Goal: Task Accomplishment & Management: Manage account settings

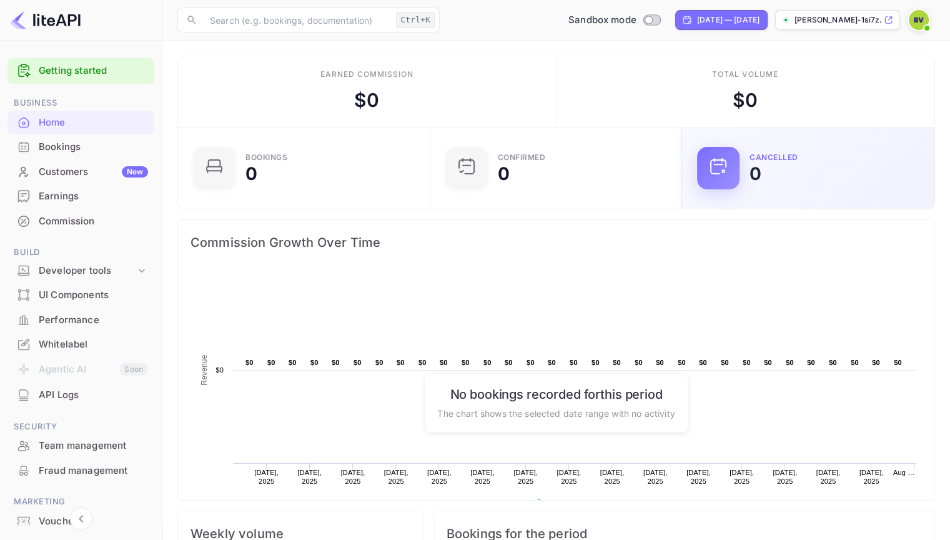
scroll to position [194, 235]
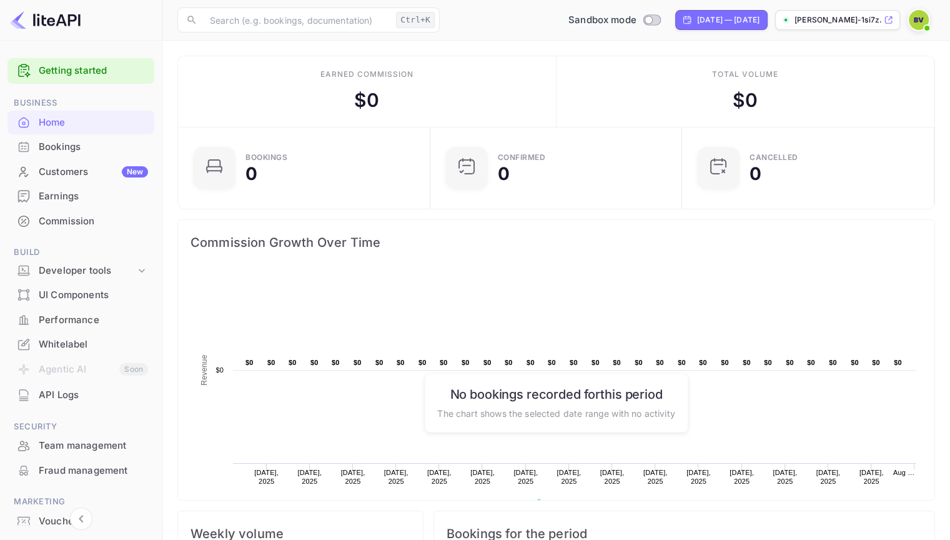
click at [623, 302] on rect at bounding box center [555, 395] width 731 height 250
click at [635, 239] on span "Commission Growth Over Time" at bounding box center [555, 242] width 731 height 20
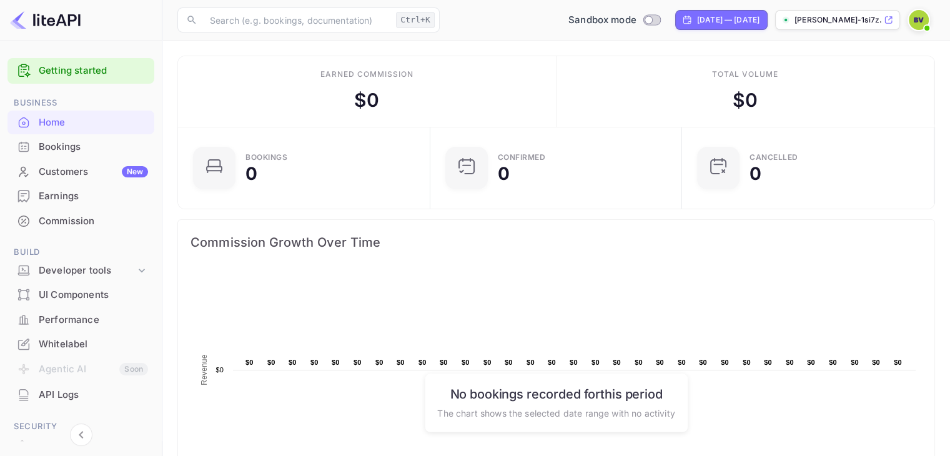
click at [917, 19] on img at bounding box center [919, 20] width 20 height 20
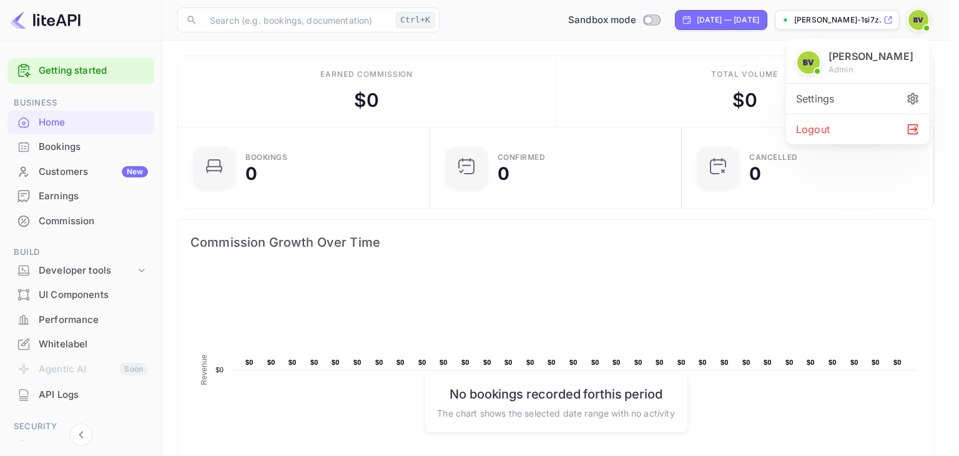
click at [857, 102] on div "Settings" at bounding box center [858, 99] width 144 height 30
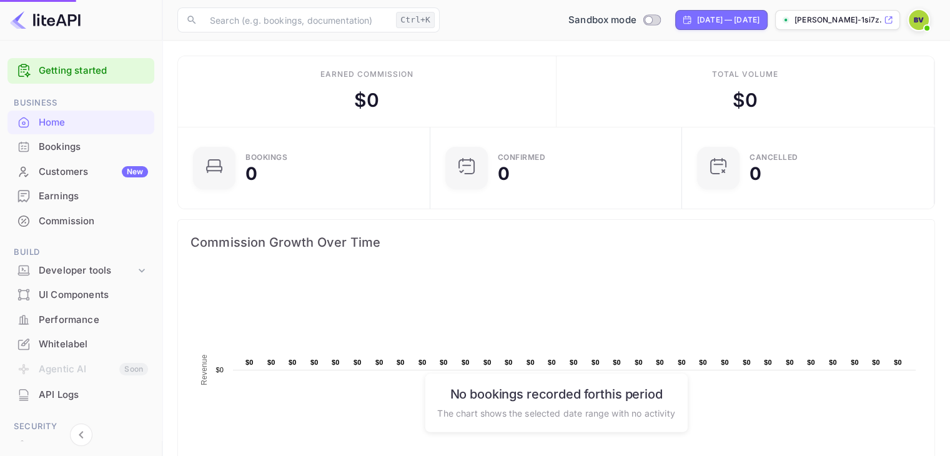
scroll to position [10, 10]
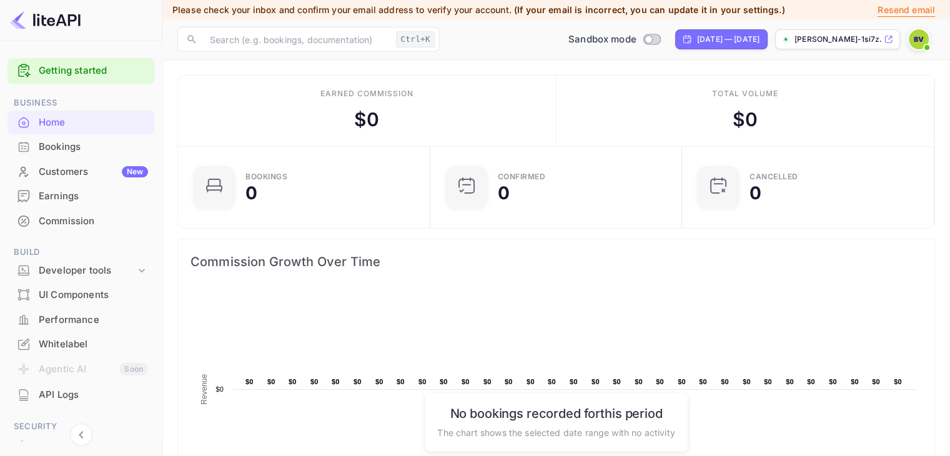
scroll to position [194, 235]
click at [887, 38] on icon at bounding box center [888, 39] width 9 height 9
click at [889, 39] on icon at bounding box center [888, 39] width 9 height 9
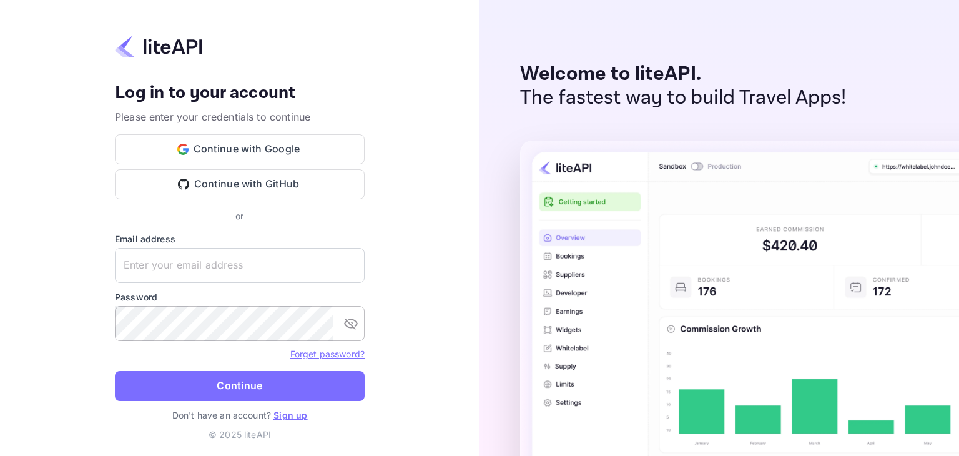
type input "Bryce@EyeconGroup.com"
click at [355, 325] on icon "toggle password visibility" at bounding box center [351, 324] width 14 height 11
click at [269, 389] on button "Continue" at bounding box center [240, 386] width 250 height 30
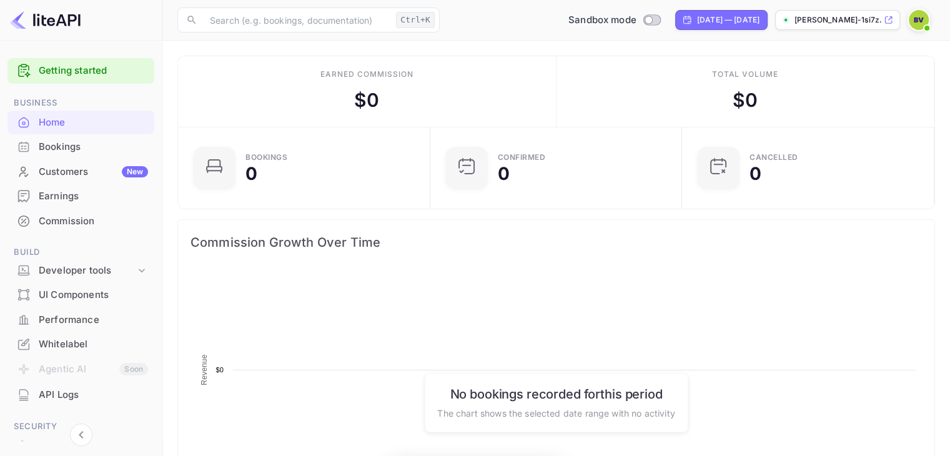
scroll to position [194, 235]
click at [923, 22] on span at bounding box center [927, 28] width 12 height 12
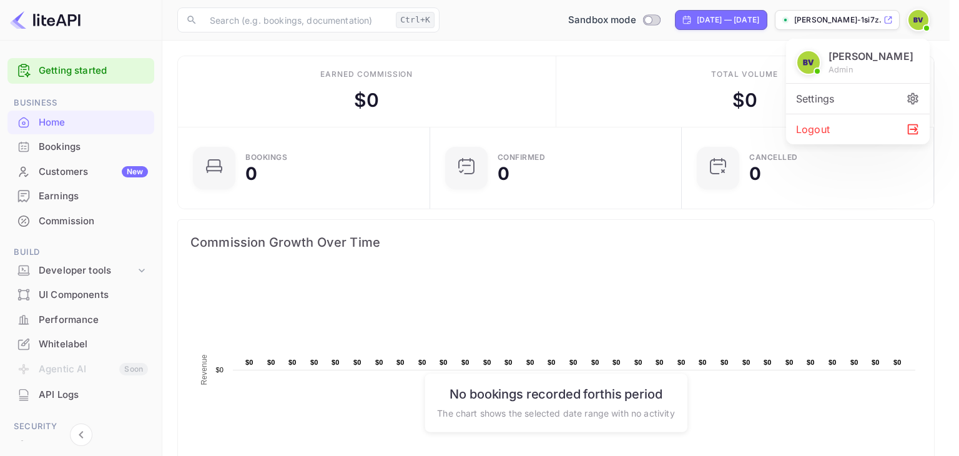
click at [834, 103] on div "Settings" at bounding box center [858, 99] width 144 height 30
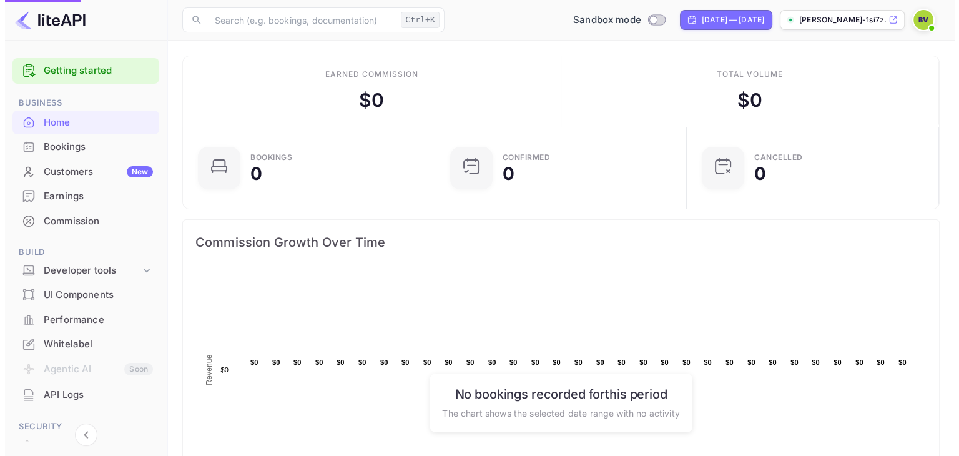
scroll to position [10, 10]
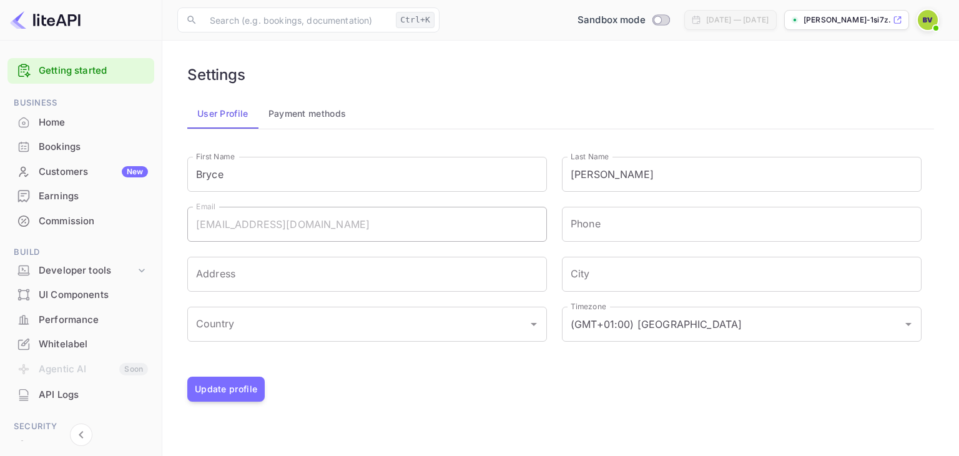
drag, startPoint x: 158, startPoint y: 265, endPoint x: 162, endPoint y: 307, distance: 41.5
click at [156, 316] on div "Getting started Business Home Bookings Customers New Earnings Commission Build …" at bounding box center [81, 319] width 162 height 532
click at [57, 119] on div "Home" at bounding box center [93, 123] width 109 height 14
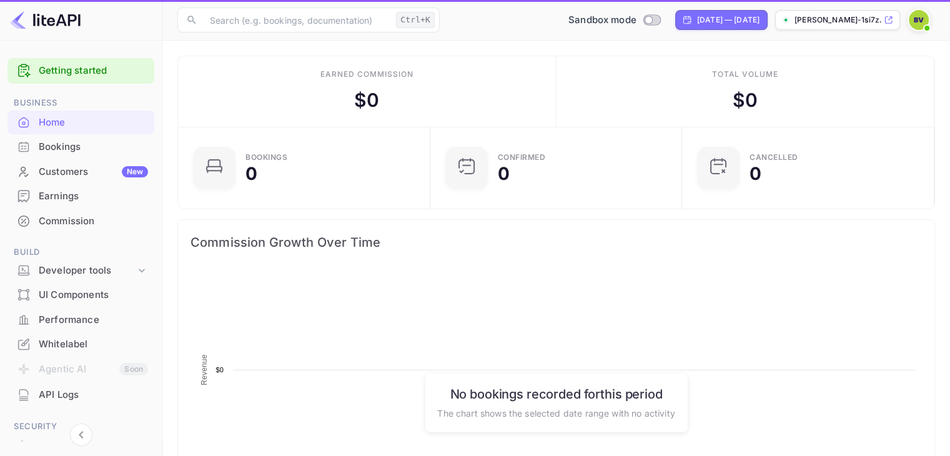
scroll to position [194, 235]
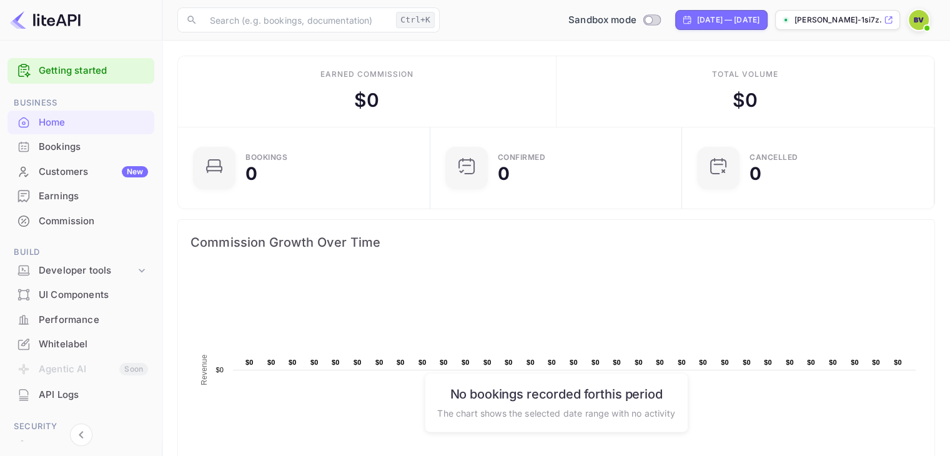
click at [924, 26] on span at bounding box center [927, 28] width 12 height 12
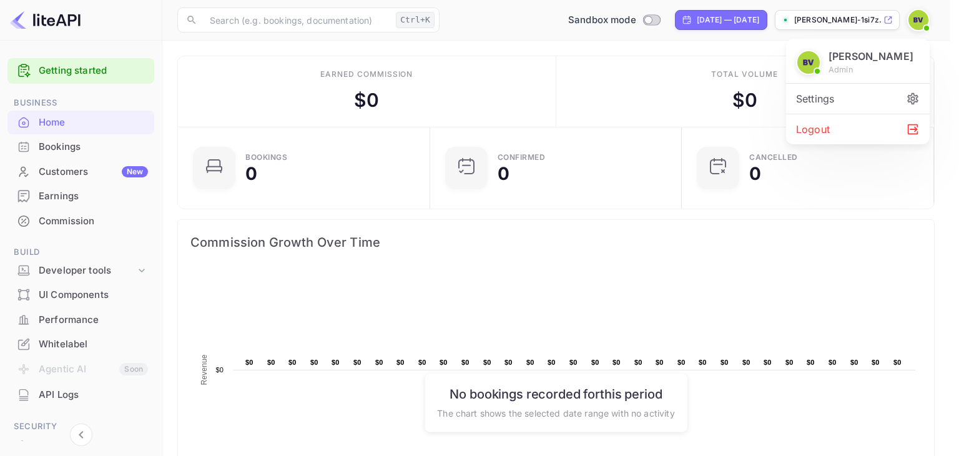
click at [857, 74] on div "Bryce Veller admin" at bounding box center [871, 62] width 85 height 27
click at [864, 56] on p "Bryce Veller" at bounding box center [871, 56] width 85 height 15
click at [911, 102] on icon at bounding box center [913, 98] width 11 height 11
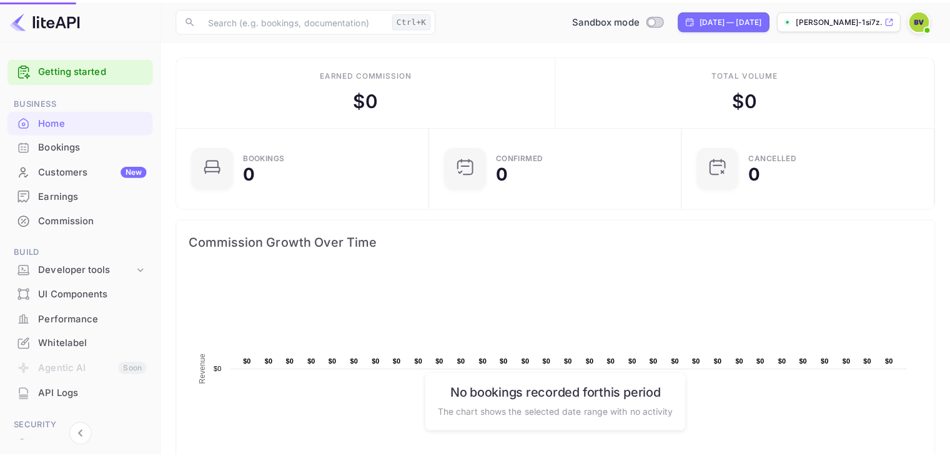
scroll to position [10, 10]
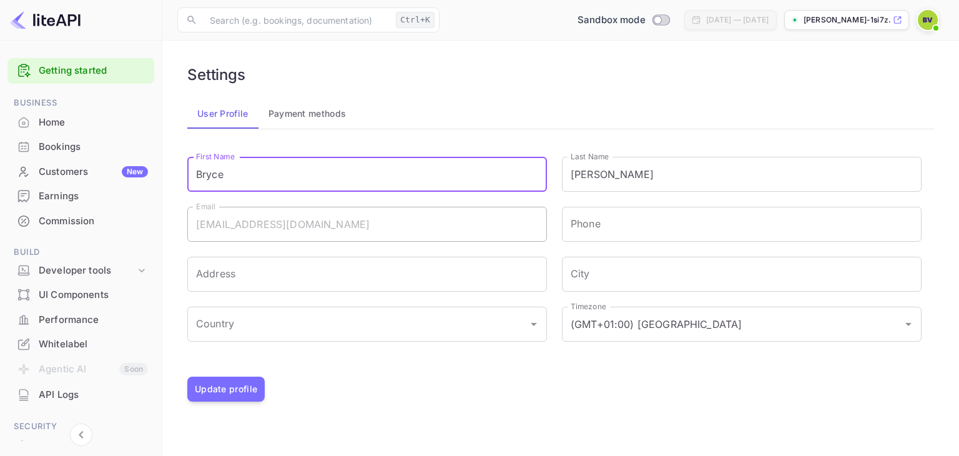
drag, startPoint x: 248, startPoint y: 181, endPoint x: 169, endPoint y: 176, distance: 78.9
click at [169, 176] on main "Settings User Profile Payment methods First Name Bryce First Name Last Name Vel…" at bounding box center [560, 248] width 797 height 415
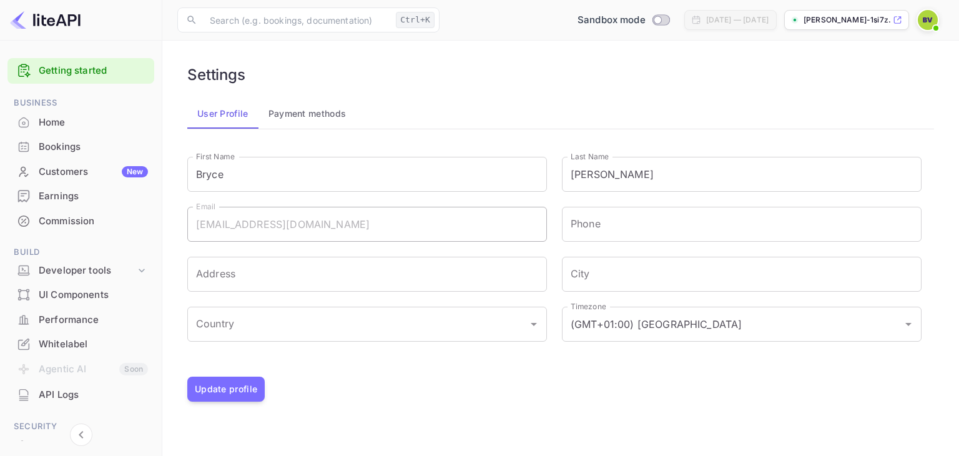
click at [169, 176] on main "Settings User Profile Payment methods First Name Bryce First Name Last Name Vel…" at bounding box center [560, 248] width 797 height 415
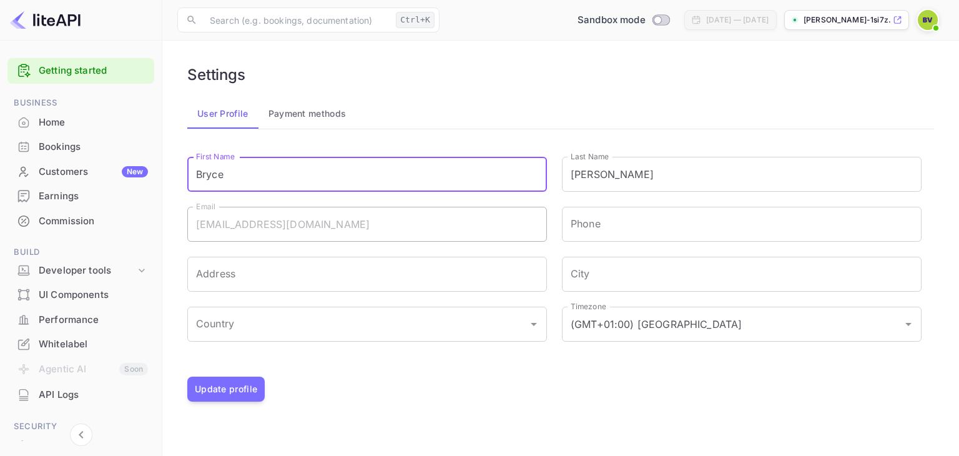
drag, startPoint x: 236, startPoint y: 177, endPoint x: 190, endPoint y: 178, distance: 46.2
click at [190, 178] on input "Bryce" at bounding box center [367, 174] width 360 height 35
type input "Elite"
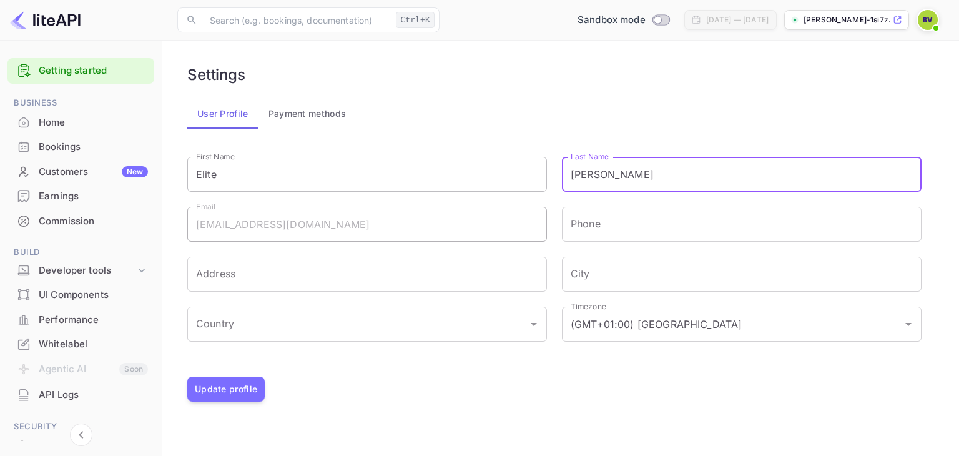
drag, startPoint x: 635, startPoint y: 178, endPoint x: 534, endPoint y: 179, distance: 100.6
click at [534, 179] on div "First Name Elite First Name Last Name Veller Last Name Email Bryce@EyeconGroup.…" at bounding box center [546, 253] width 749 height 222
type input "Travel"
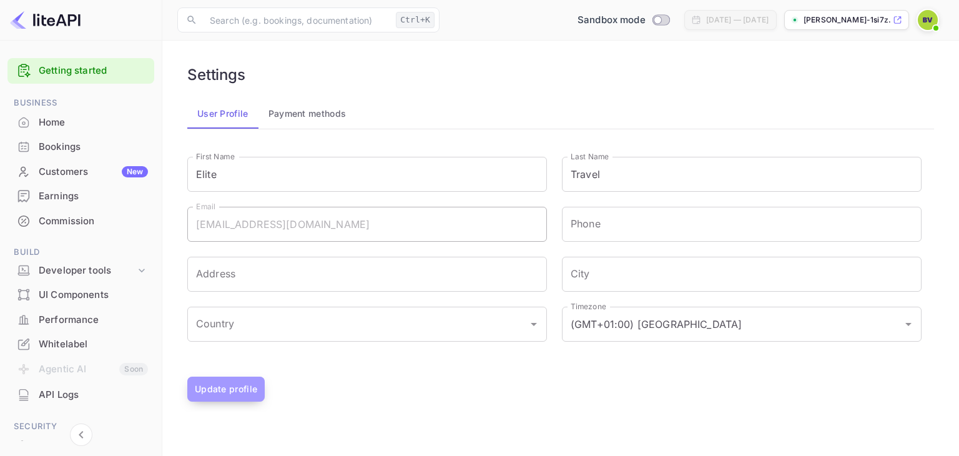
click at [232, 388] on button "Update profile" at bounding box center [225, 389] width 77 height 25
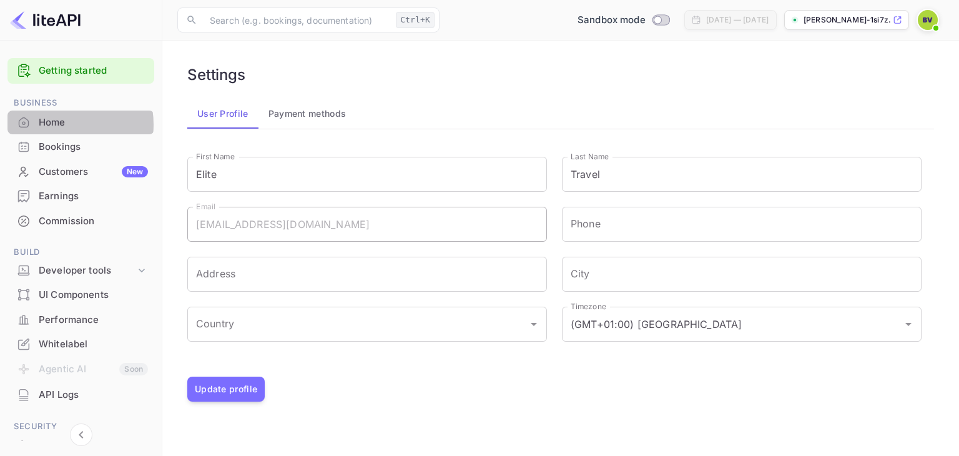
click at [55, 124] on div "Home" at bounding box center [93, 123] width 109 height 14
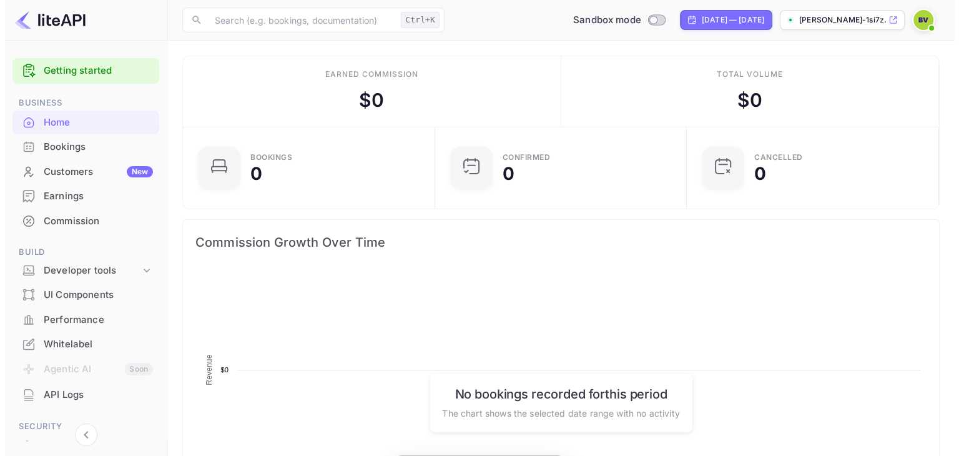
scroll to position [194, 235]
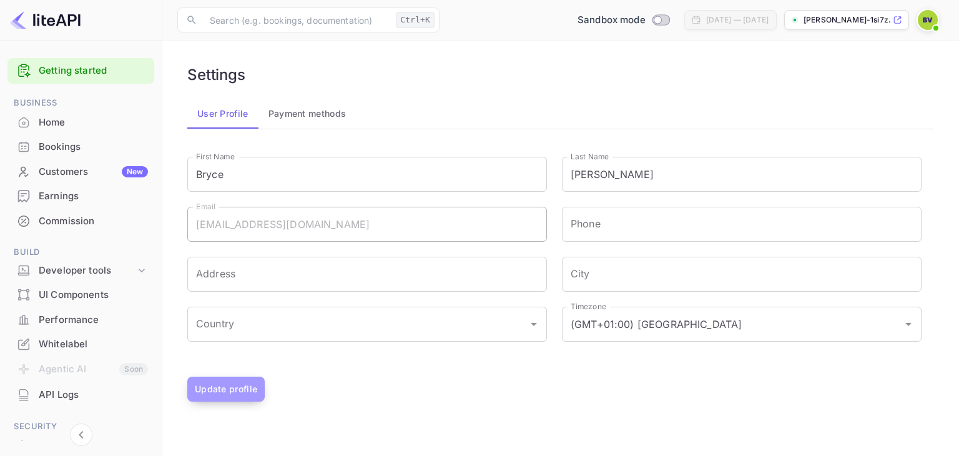
click at [235, 383] on button "Update profile" at bounding box center [225, 389] width 77 height 25
click at [645, 21] on input "Switch to Production mode" at bounding box center [657, 20] width 25 height 8
checkbox input "false"
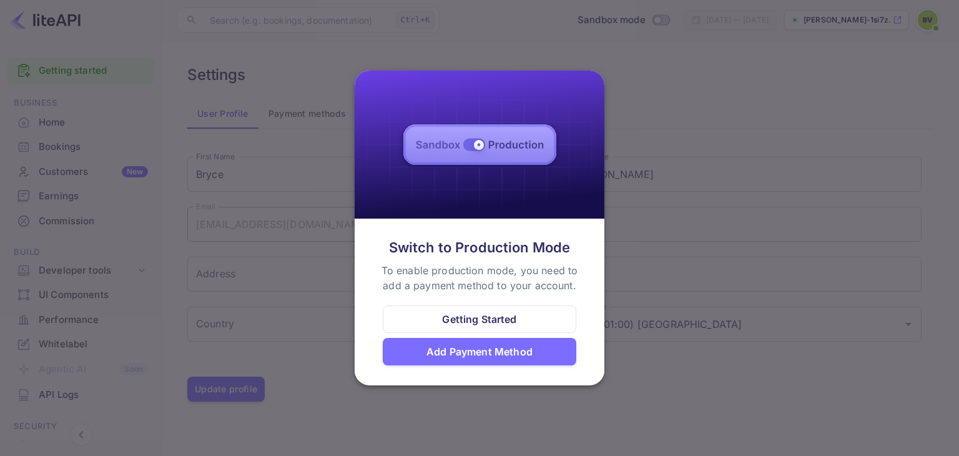
click at [759, 220] on div at bounding box center [479, 228] width 959 height 456
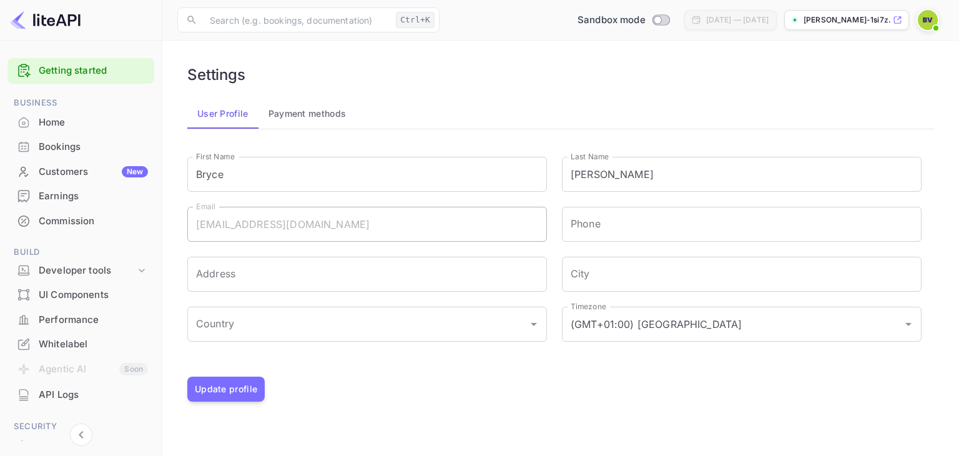
drag, startPoint x: 816, startPoint y: 20, endPoint x: 829, endPoint y: 17, distance: 13.5
click at [829, 17] on p "[PERSON_NAME]-1si7z.nui..." at bounding box center [847, 19] width 87 height 11
click at [899, 21] on icon at bounding box center [897, 20] width 9 height 9
click at [140, 266] on icon at bounding box center [142, 270] width 12 height 12
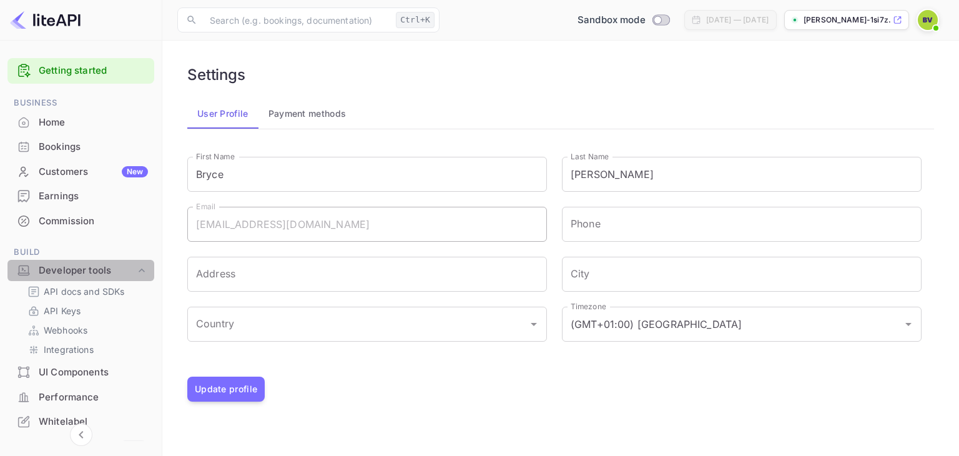
click at [136, 270] on icon at bounding box center [142, 270] width 12 height 12
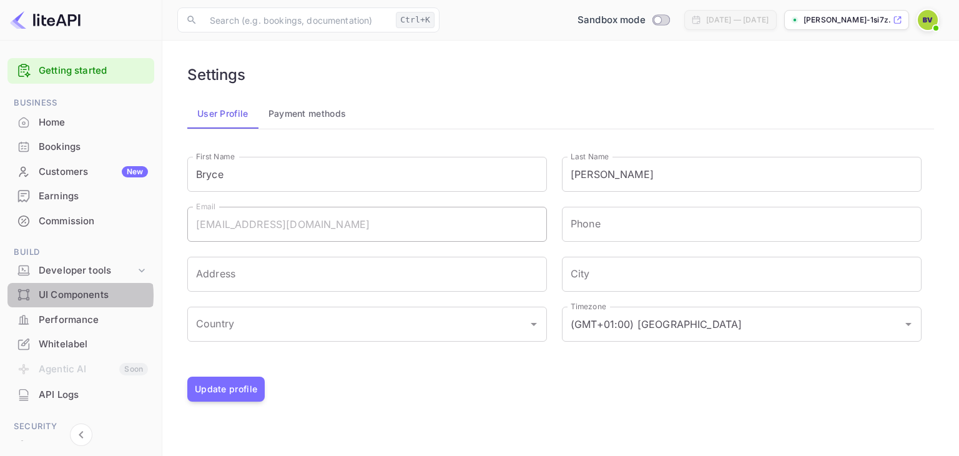
click at [64, 295] on div "UI Components" at bounding box center [93, 295] width 109 height 14
click at [142, 272] on icon at bounding box center [142, 270] width 12 height 12
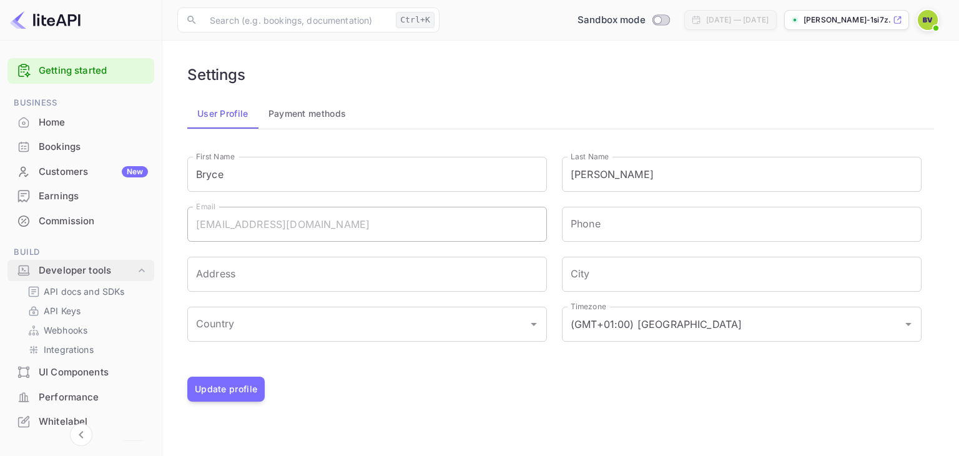
click at [139, 270] on icon at bounding box center [142, 270] width 6 height 4
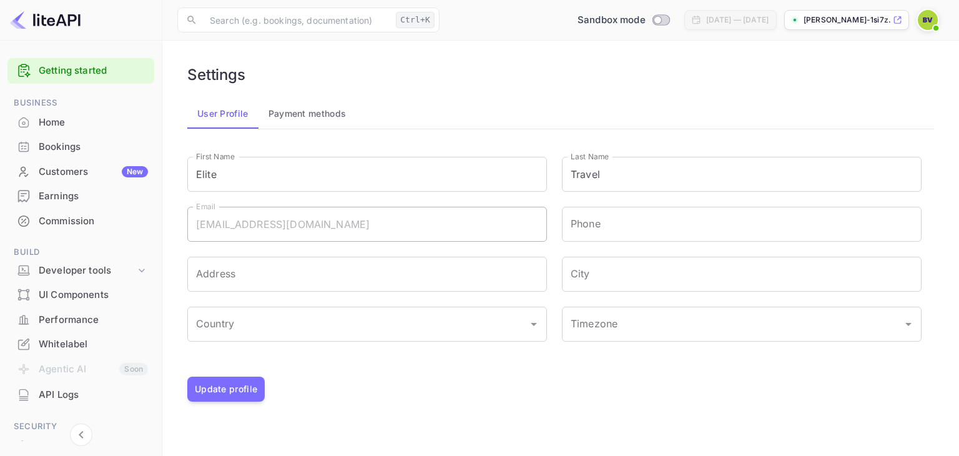
click at [938, 27] on span at bounding box center [936, 28] width 5 height 5
drag, startPoint x: 693, startPoint y: 81, endPoint x: 806, endPoint y: 47, distance: 118.7
click at [695, 79] on div at bounding box center [479, 228] width 959 height 456
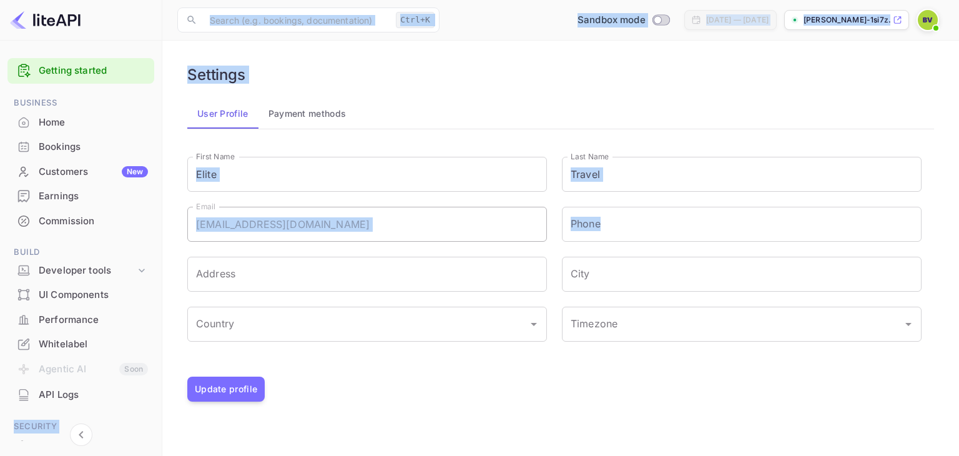
drag, startPoint x: 162, startPoint y: 250, endPoint x: 160, endPoint y: 285, distance: 35.7
click at [160, 285] on div "Getting started Business Home Bookings Customers New Earnings Commission Build …" at bounding box center [479, 228] width 959 height 456
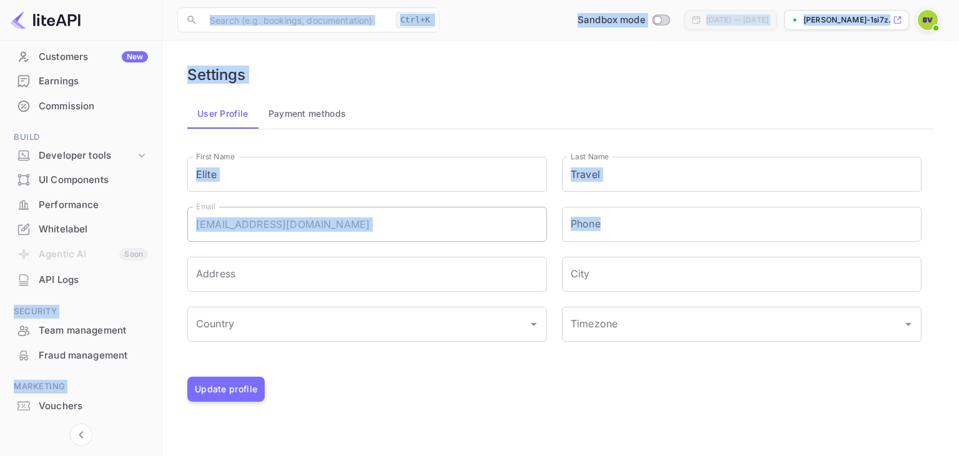
scroll to position [146, 0]
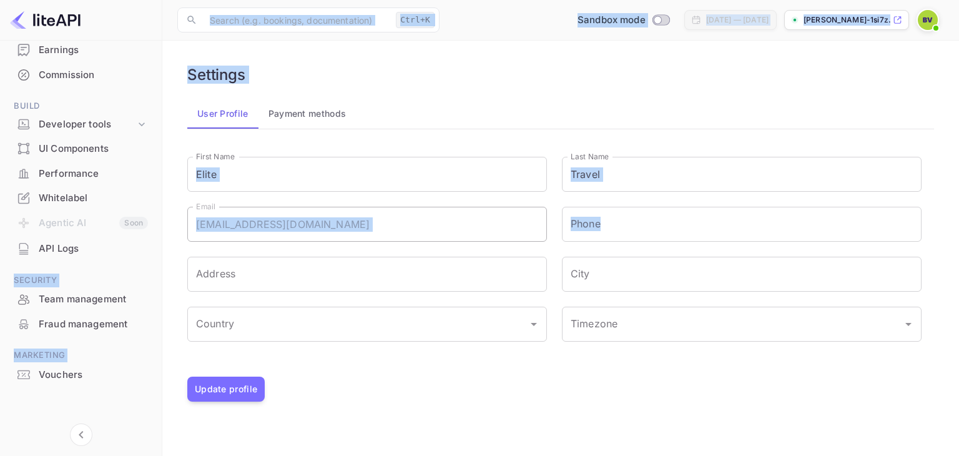
click at [590, 108] on div "User Profile Payment methods" at bounding box center [560, 114] width 747 height 30
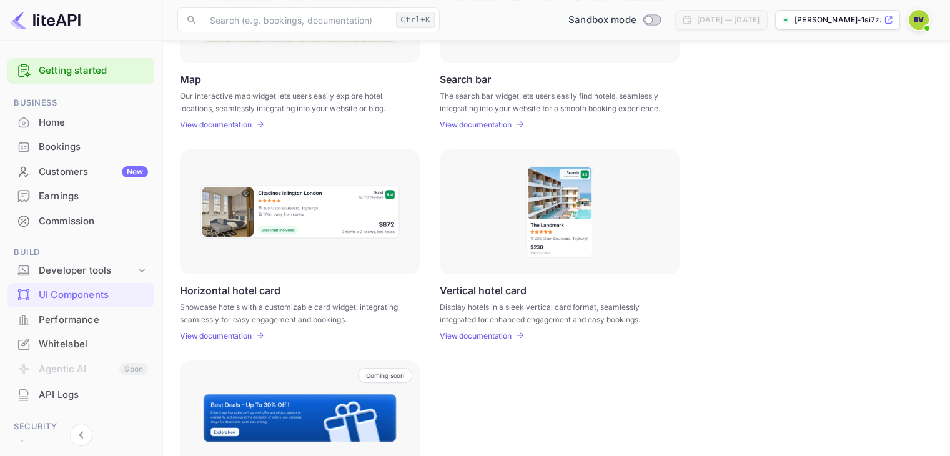
scroll to position [312, 0]
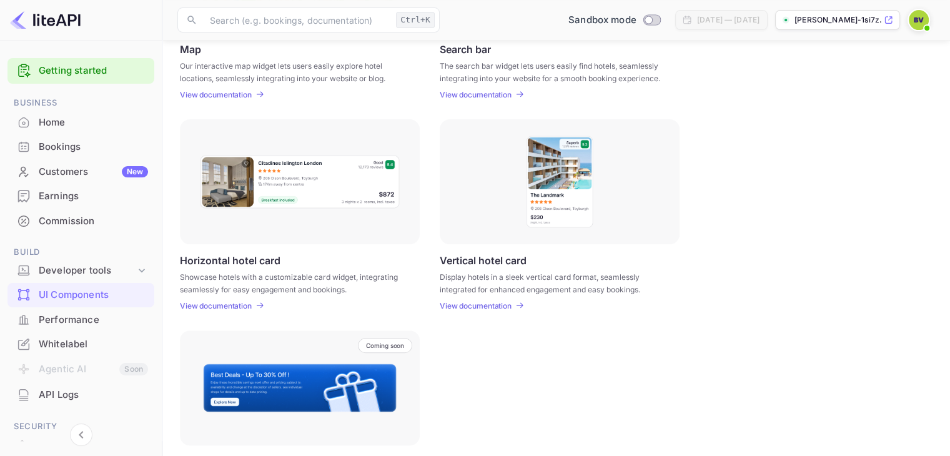
click at [821, 185] on div "Horizontal hotel card Showcase hotels with a customizable card widget, integrat…" at bounding box center [556, 214] width 753 height 191
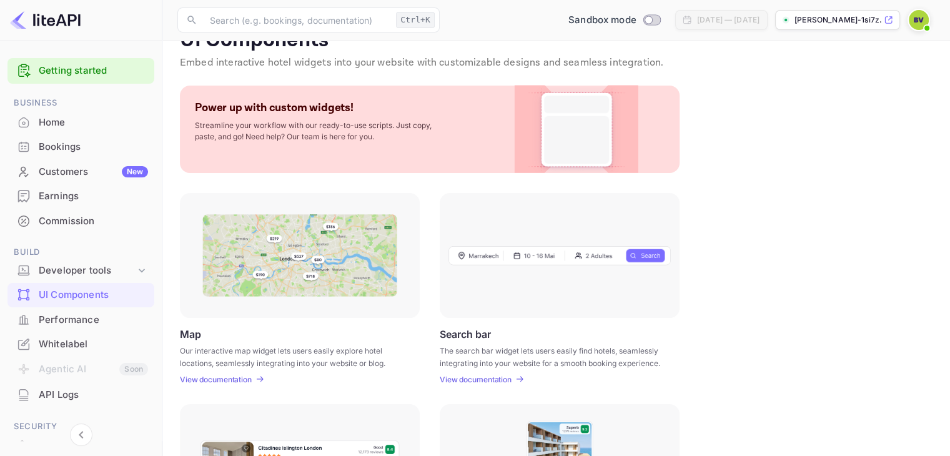
scroll to position [0, 0]
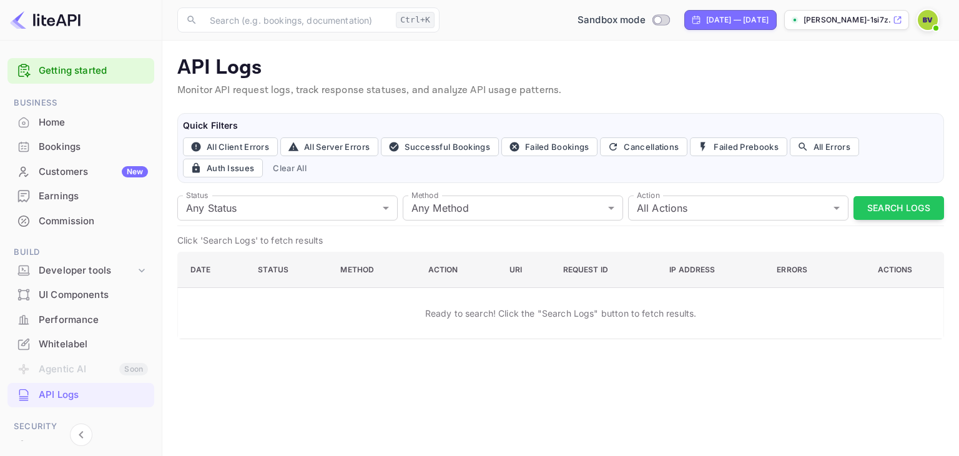
click at [493, 22] on div "Sandbox mode [DATE] — [DATE] [PERSON_NAME]-1si7z.nui..." at bounding box center [695, 20] width 500 height 22
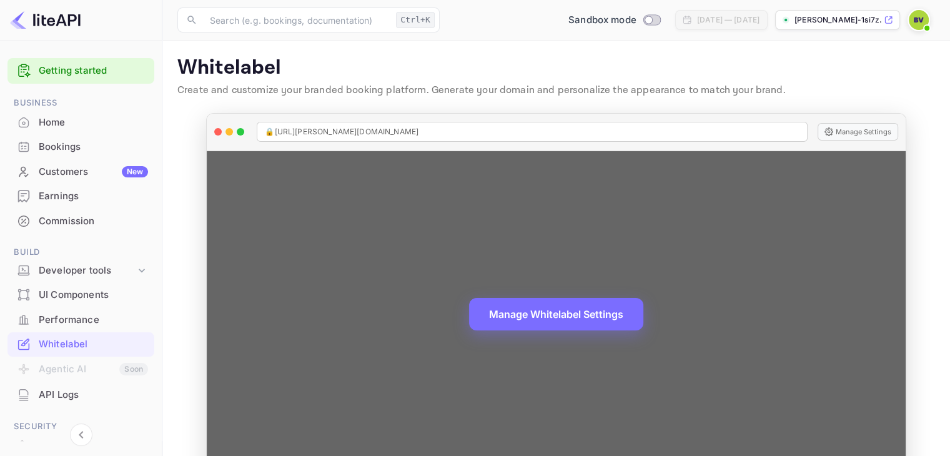
click at [344, 131] on span "🔒 [URL][PERSON_NAME][DOMAIN_NAME]" at bounding box center [342, 131] width 154 height 11
drag, startPoint x: 347, startPoint y: 128, endPoint x: 332, endPoint y: 137, distance: 17.9
click at [332, 137] on span "🔒 [URL][PERSON_NAME][DOMAIN_NAME]" at bounding box center [342, 131] width 154 height 11
click at [848, 129] on button "Manage Settings" at bounding box center [858, 131] width 81 height 17
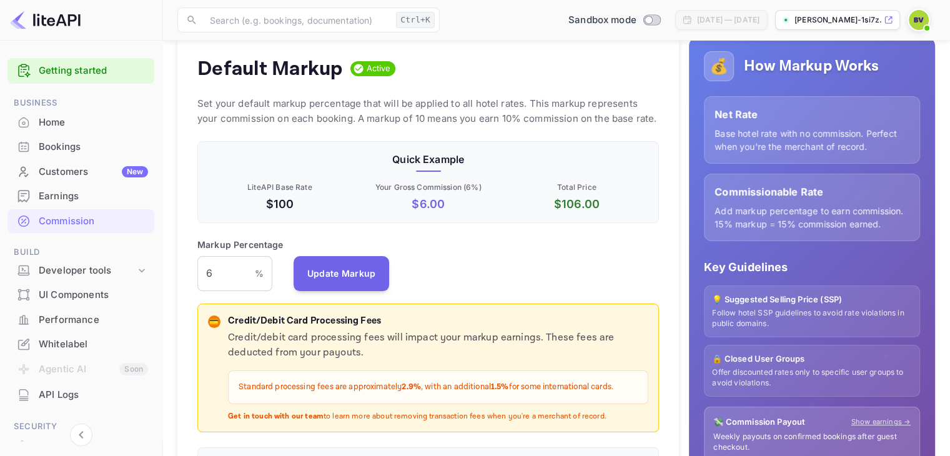
scroll to position [125, 0]
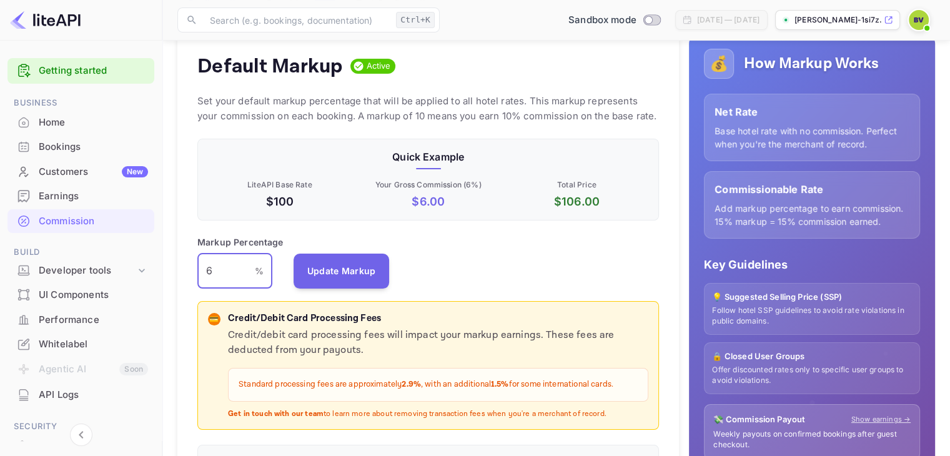
drag, startPoint x: 221, startPoint y: 272, endPoint x: 197, endPoint y: 272, distance: 24.4
click at [197, 272] on div "Default Markup Active Set your default markup percentage that will be applied t…" at bounding box center [428, 264] width 502 height 460
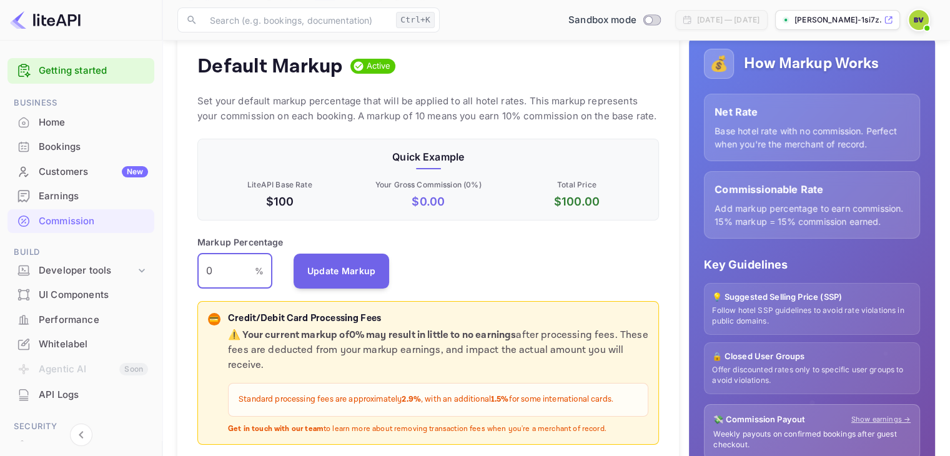
drag, startPoint x: 225, startPoint y: 270, endPoint x: 191, endPoint y: 273, distance: 34.4
click at [191, 273] on div "Default Markup Active Set your default markup percentage that will be applied t…" at bounding box center [428, 271] width 502 height 475
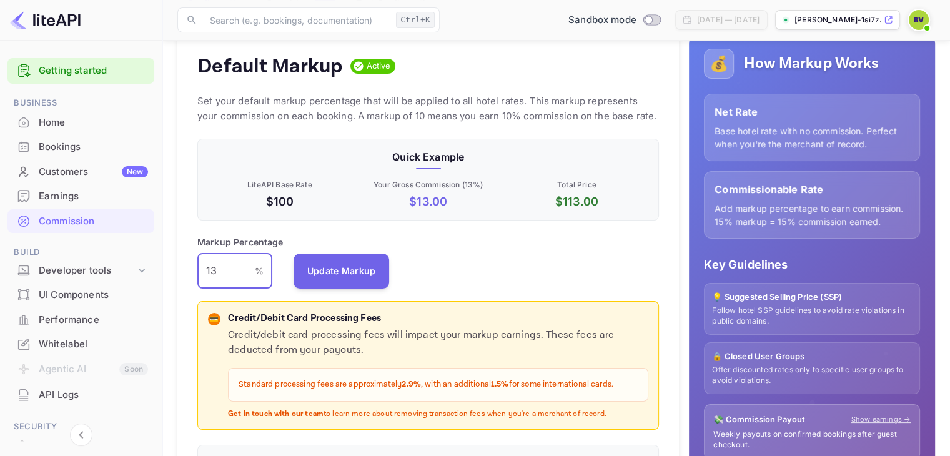
drag, startPoint x: 229, startPoint y: 273, endPoint x: 174, endPoint y: 270, distance: 54.4
type input "6"
click at [478, 263] on div "Markup Percentage 6 % ​ Update Markup" at bounding box center [428, 261] width 462 height 53
drag, startPoint x: 230, startPoint y: 417, endPoint x: 631, endPoint y: 418, distance: 401.0
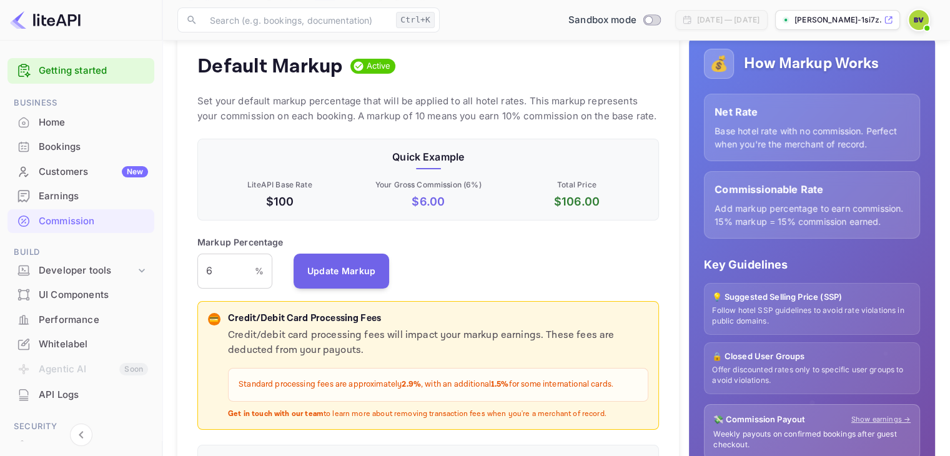
click at [631, 418] on div "💳 Credit/Debit Card Processing Fees Credit/debit card processing fees will impa…" at bounding box center [428, 365] width 462 height 129
click at [645, 265] on div "Markup Percentage 6 % ​ Update Markup" at bounding box center [428, 261] width 462 height 53
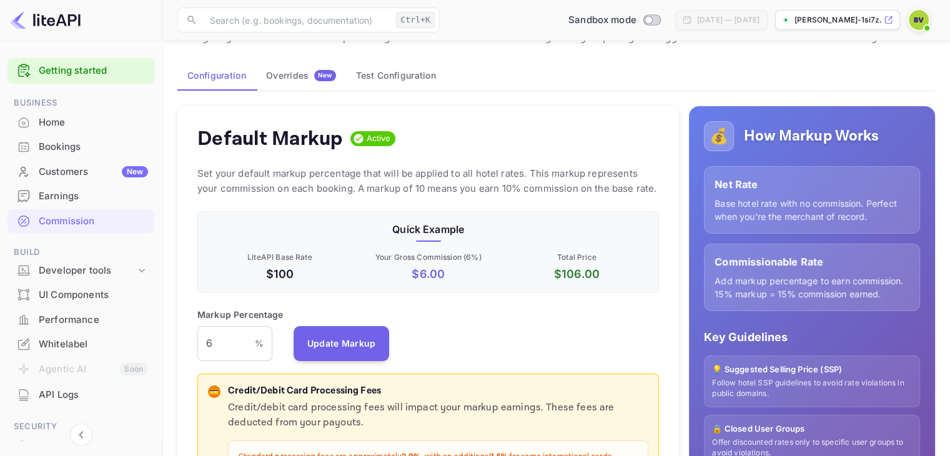
scroll to position [0, 0]
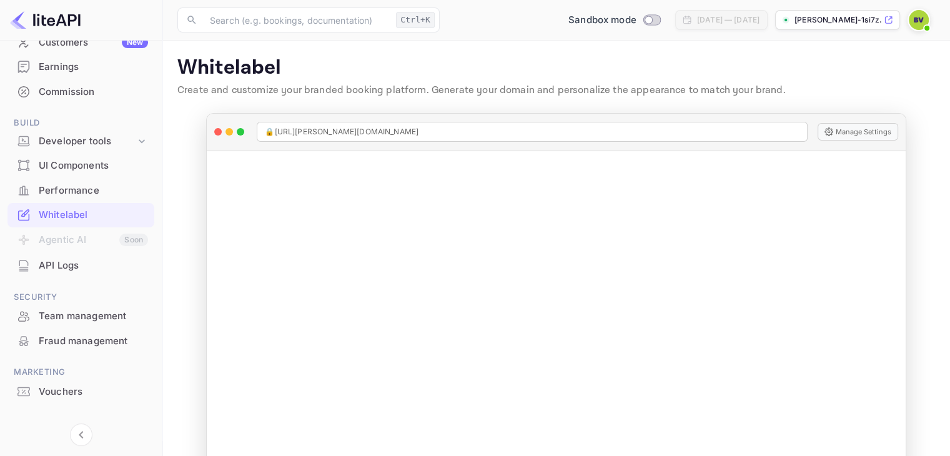
scroll to position [146, 0]
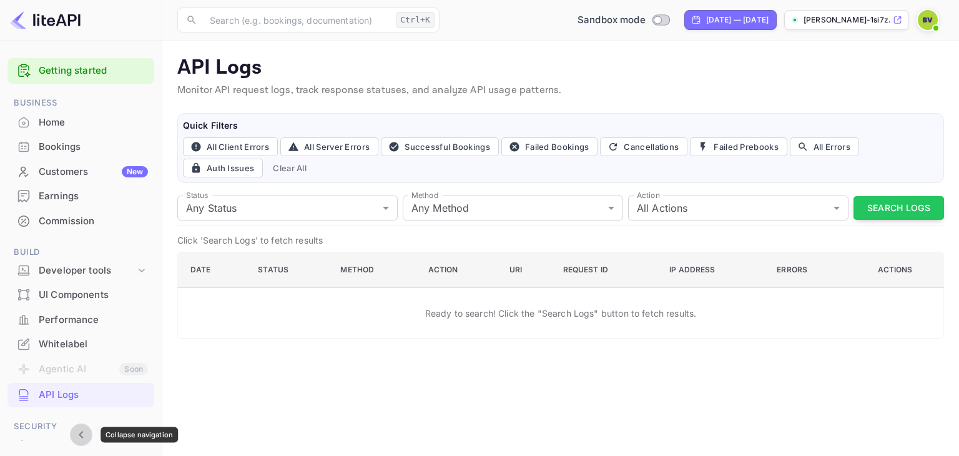
click at [79, 434] on icon "Collapse navigation" at bounding box center [81, 434] width 4 height 7
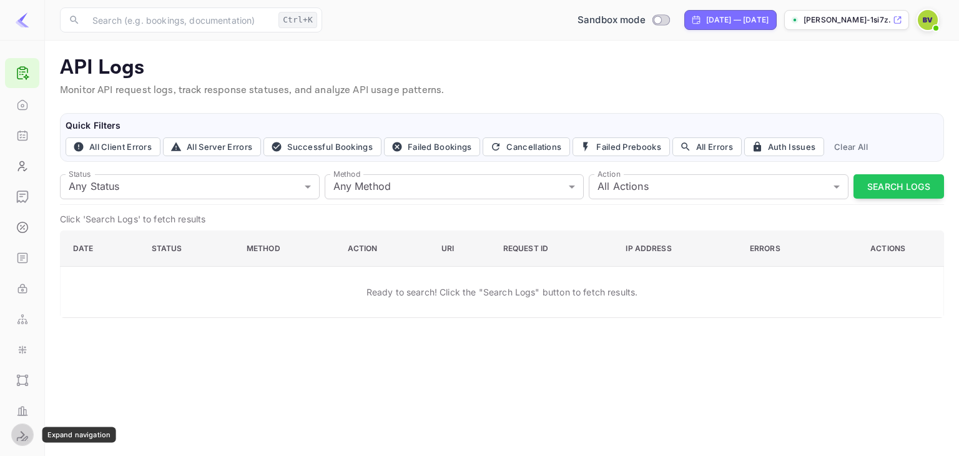
click at [20, 435] on icon "Expand navigation" at bounding box center [22, 434] width 15 height 15
